Goal: Information Seeking & Learning: Learn about a topic

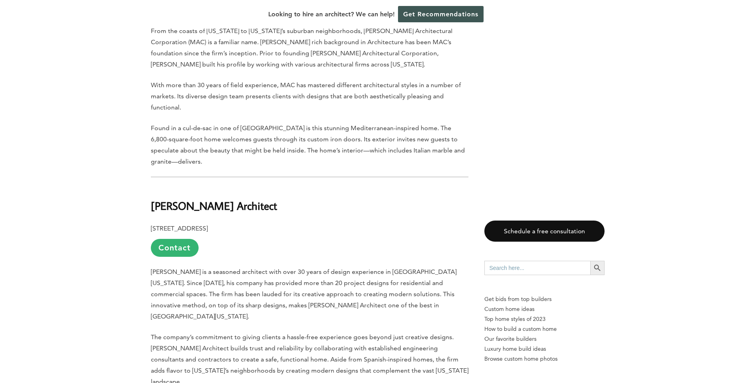
scroll to position [1263, 0]
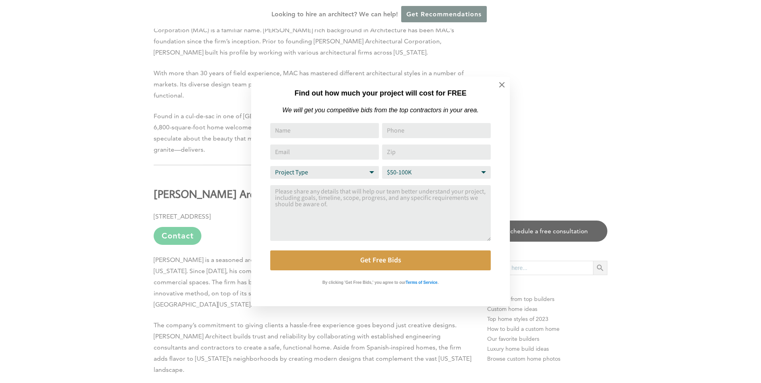
drag, startPoint x: 757, startPoint y: 35, endPoint x: 757, endPoint y: 179, distance: 143.6
click at [504, 84] on icon at bounding box center [501, 84] width 9 height 9
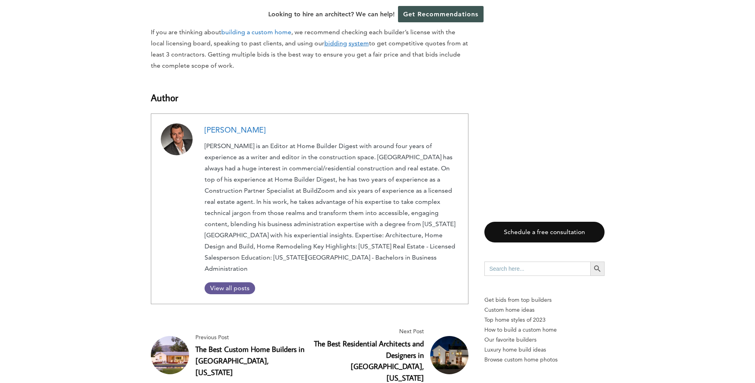
scroll to position [3187, 0]
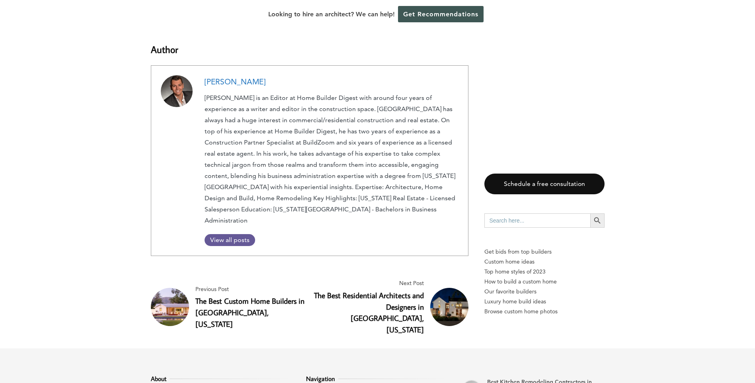
click at [227, 236] on span "View all posts" at bounding box center [229, 240] width 51 height 8
